Goal: Transaction & Acquisition: Subscribe to service/newsletter

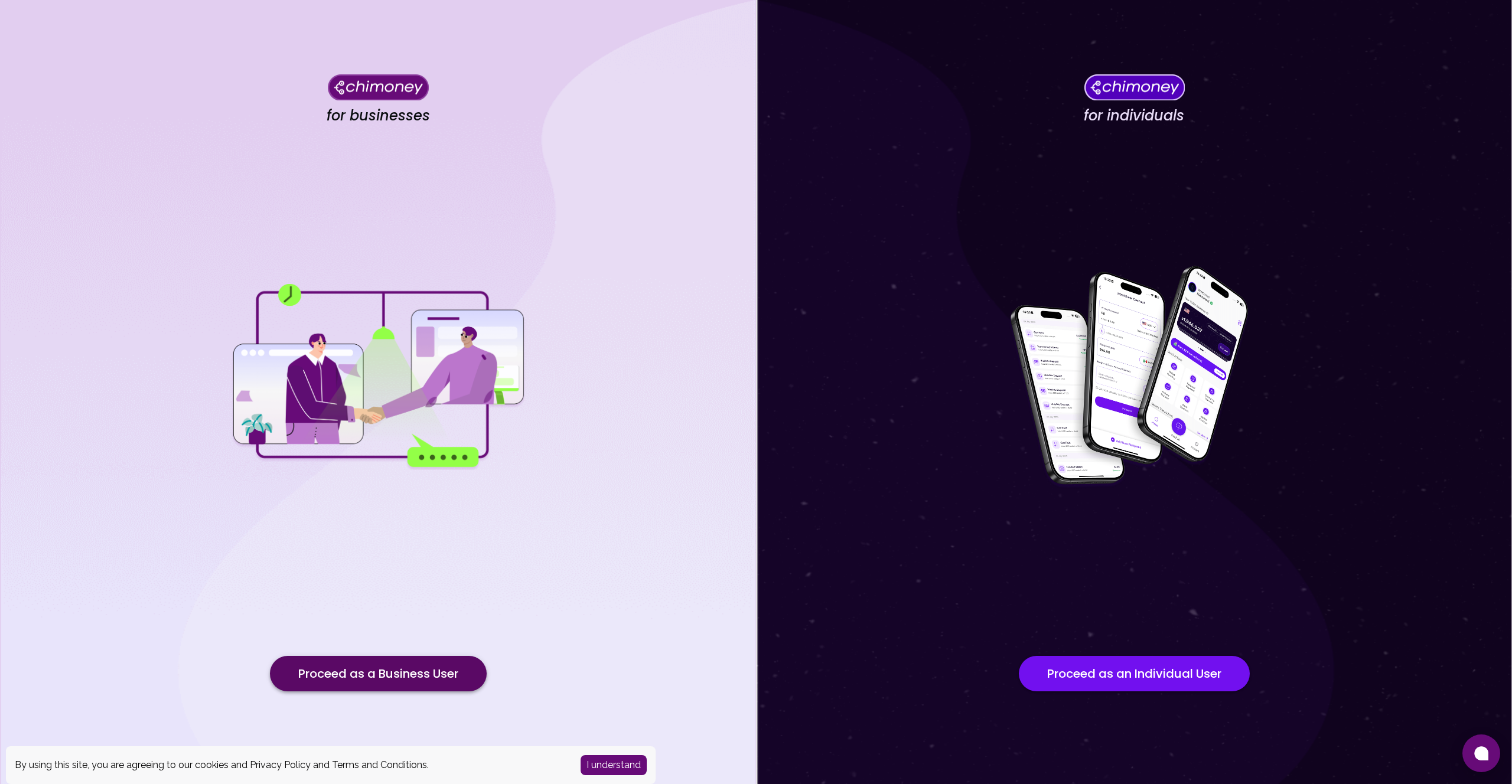
click at [416, 667] on button "Proceed as a Business User" at bounding box center [378, 673] width 217 height 35
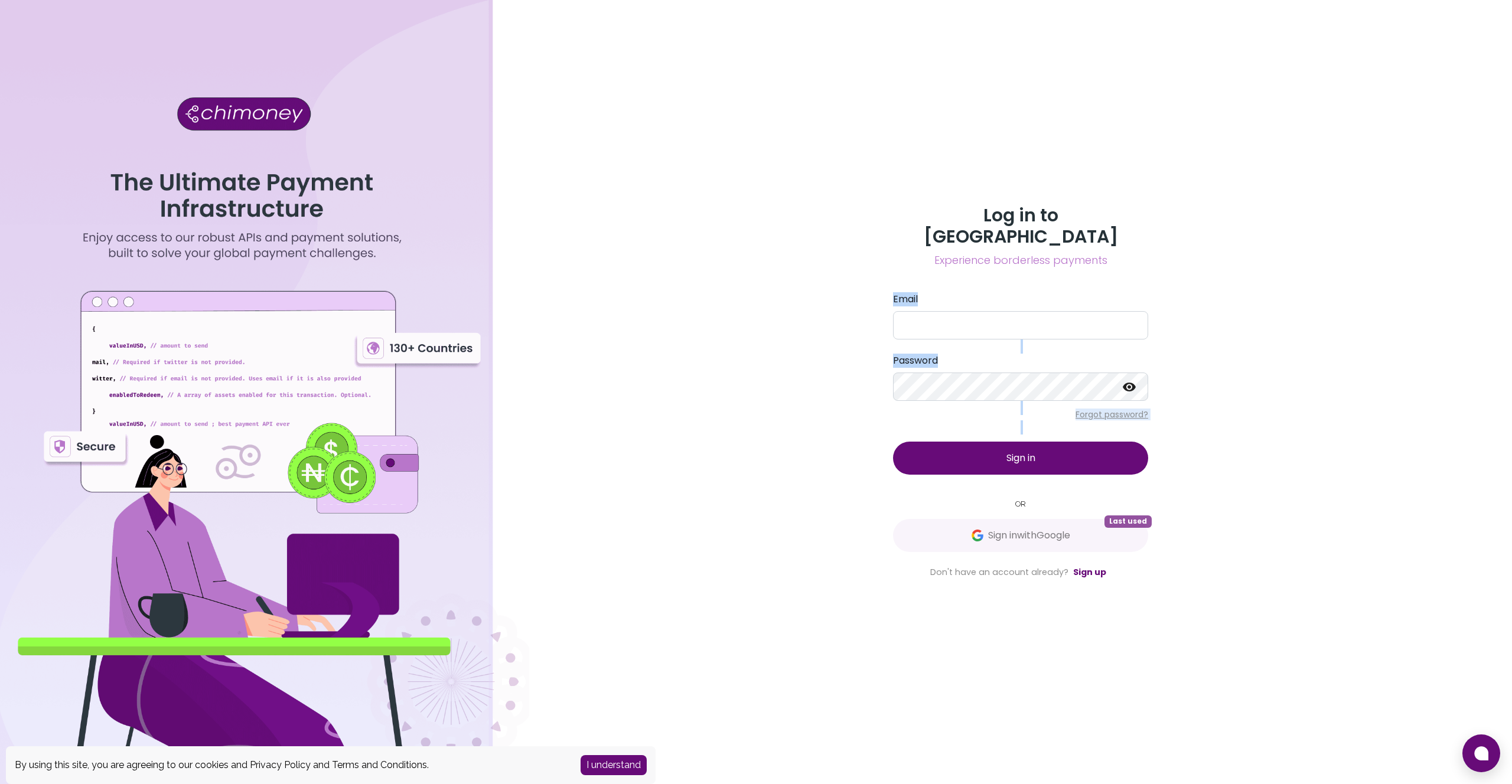
click at [845, 464] on div "Log in to Chimoney Experience borderless payments Email Password Forgot passwor…" at bounding box center [1020, 392] width 983 height 784
click at [941, 498] on small "OR" at bounding box center [1021, 504] width 255 height 11
click at [935, 314] on input "Email" at bounding box center [1021, 325] width 255 height 28
click at [0, 783] on com-1password-button at bounding box center [0, 784] width 0 height 0
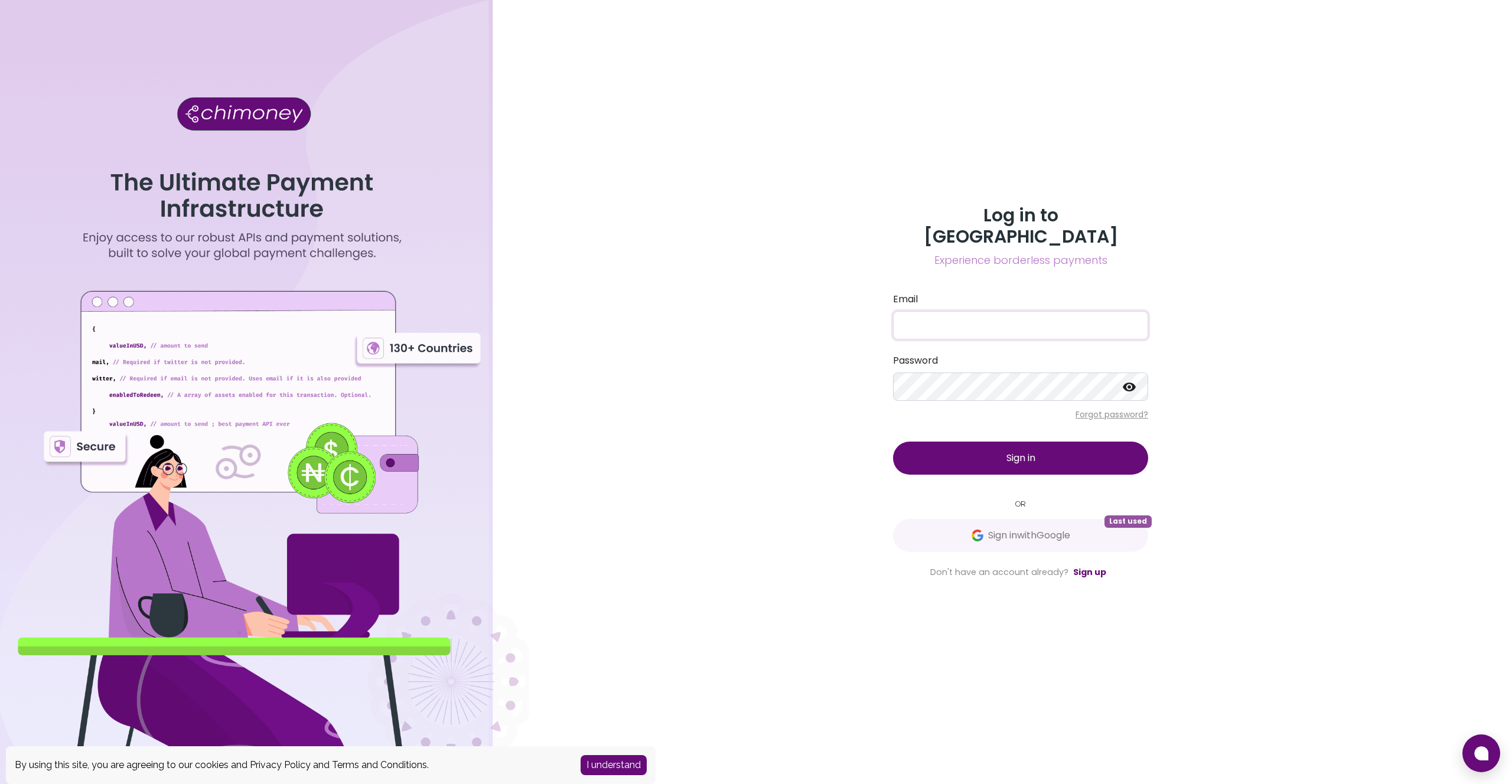
click at [0, 783] on com-1password-button at bounding box center [0, 784] width 0 height 0
click at [946, 311] on input "Email" at bounding box center [1021, 325] width 255 height 28
click at [1083, 566] on link "Sign up" at bounding box center [1090, 572] width 33 height 12
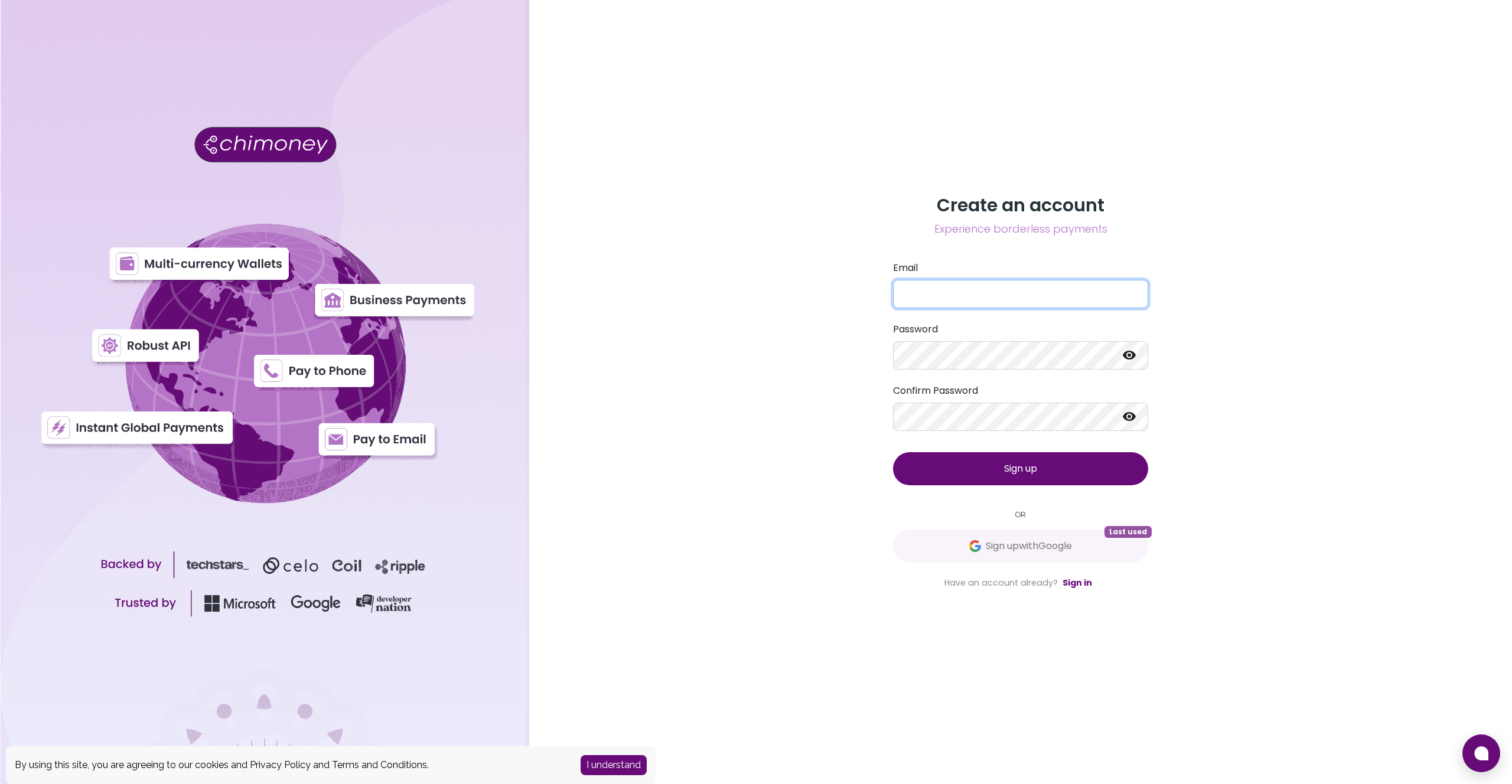
click at [938, 288] on input "Email" at bounding box center [1021, 294] width 255 height 28
click at [803, 280] on div "Create an account Experience borderless payments Email Password Confirm Passwor…" at bounding box center [1020, 392] width 983 height 784
click at [912, 280] on input "Email" at bounding box center [1021, 294] width 255 height 28
type input "t"
click at [0, 783] on com-1password-button at bounding box center [0, 784] width 0 height 0
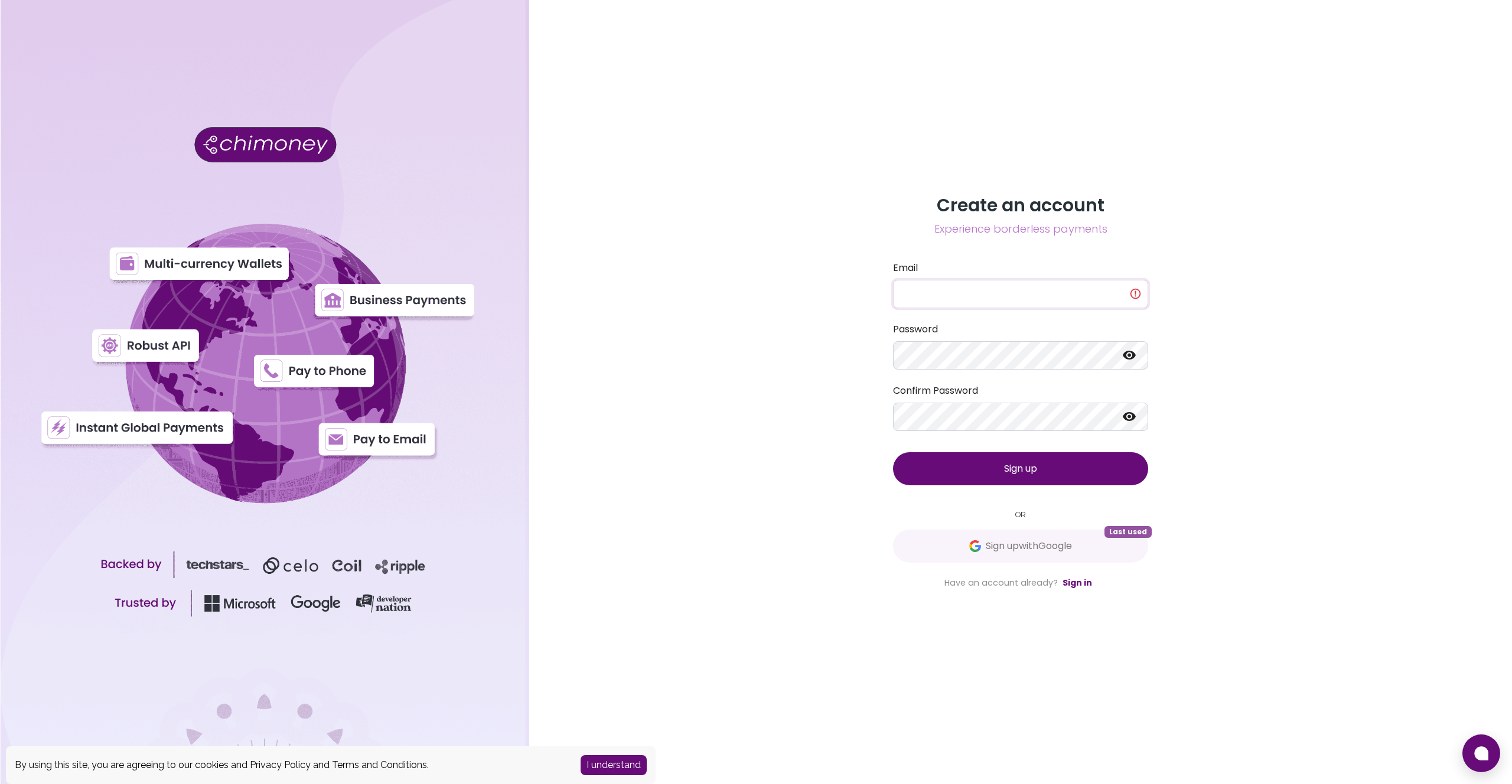
click at [0, 783] on com-1password-button at bounding box center [0, 784] width 0 height 0
drag, startPoint x: 867, startPoint y: 281, endPoint x: 836, endPoint y: 273, distance: 32.0
click at [867, 281] on div "Create an account Experience borderless payments Email This field is required P…" at bounding box center [1020, 392] width 983 height 784
